Goal: Navigation & Orientation: Understand site structure

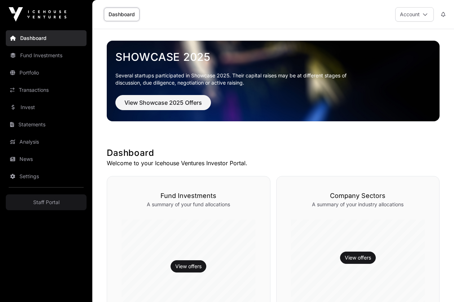
click at [137, 135] on div "Showcase 2025 Several startups participated in Showcase 2025. Their capital rai…" at bounding box center [273, 262] width 362 height 467
click at [133, 132] on div "Showcase 2025 Several startups participated in Showcase 2025. Their capital rai…" at bounding box center [273, 81] width 333 height 104
click at [424, 16] on icon at bounding box center [425, 14] width 5 height 5
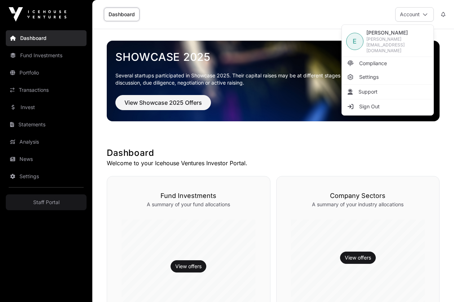
click at [277, 24] on div "Dashboard Account" at bounding box center [273, 14] width 353 height 29
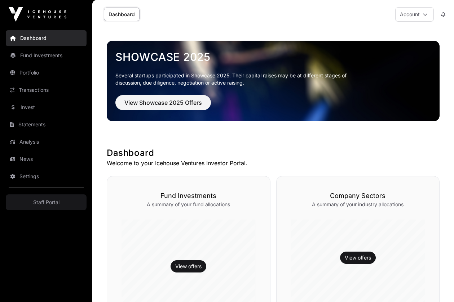
click at [49, 229] on nav "Dashboard Fund Investments Portfolio Transactions Invest Statements Analysis Ne…" at bounding box center [46, 163] width 92 height 268
click at [295, 24] on div "Dashboard Account" at bounding box center [273, 14] width 353 height 29
click at [206, 147] on div "Showcase 2025 Several startups participated in Showcase 2025. Their capital rai…" at bounding box center [273, 262] width 362 height 467
click at [83, 253] on nav "Dashboard Fund Investments Portfolio Transactions Invest Statements Analysis Ne…" at bounding box center [46, 163] width 92 height 268
click at [187, 130] on div "Showcase 2025 Several startups participated in Showcase 2025. Their capital rai…" at bounding box center [273, 81] width 333 height 104
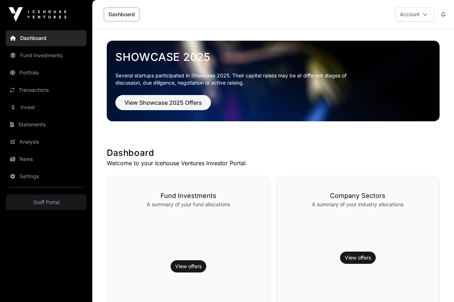
click at [183, 137] on div "Showcase 2025 Several startups participated in Showcase 2025. Their capital rai…" at bounding box center [273, 262] width 362 height 467
